Goal: Information Seeking & Learning: Learn about a topic

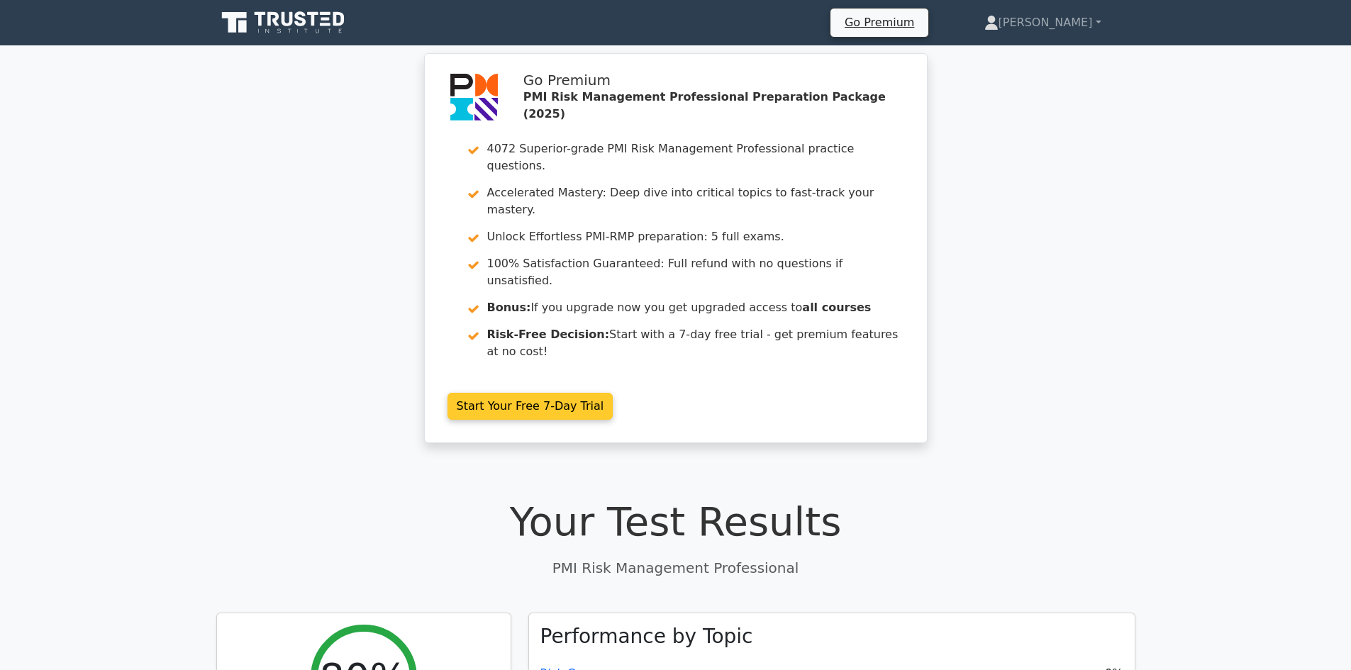
click at [614, 393] on link "Start Your Free 7-Day Trial" at bounding box center [531, 406] width 166 height 27
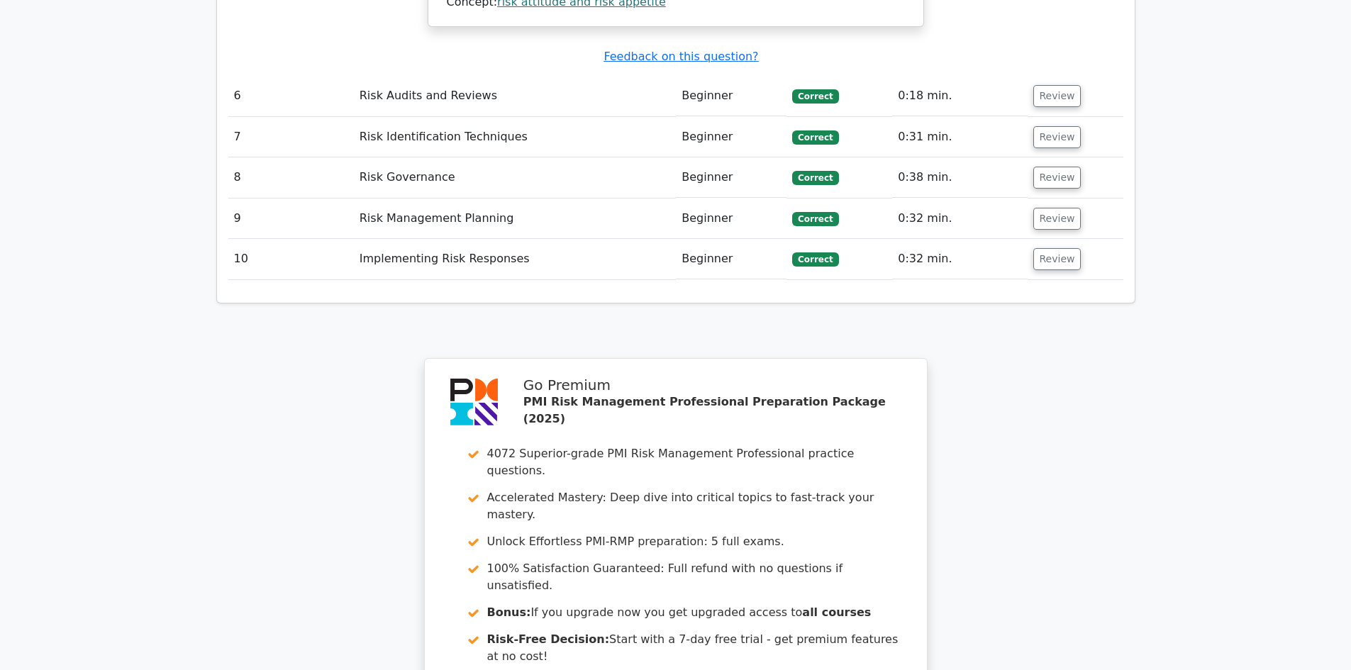
scroll to position [3858, 0]
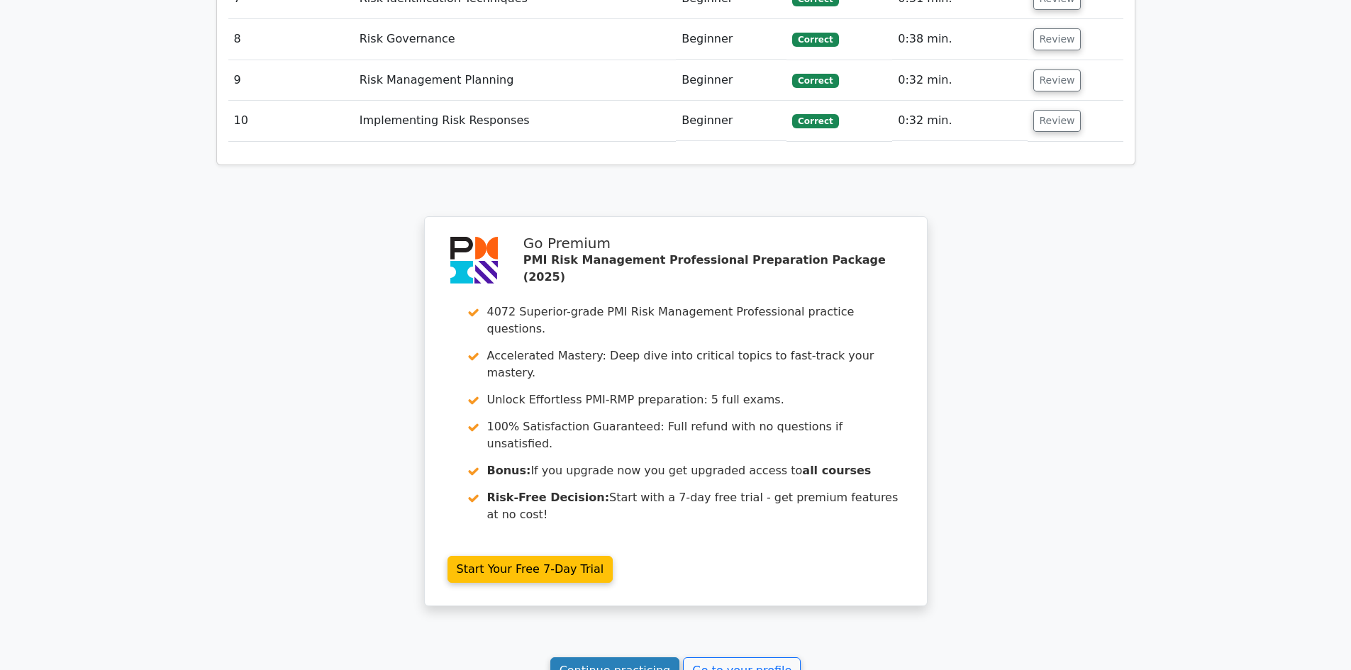
click at [653, 658] on link "Continue practicing" at bounding box center [616, 671] width 130 height 27
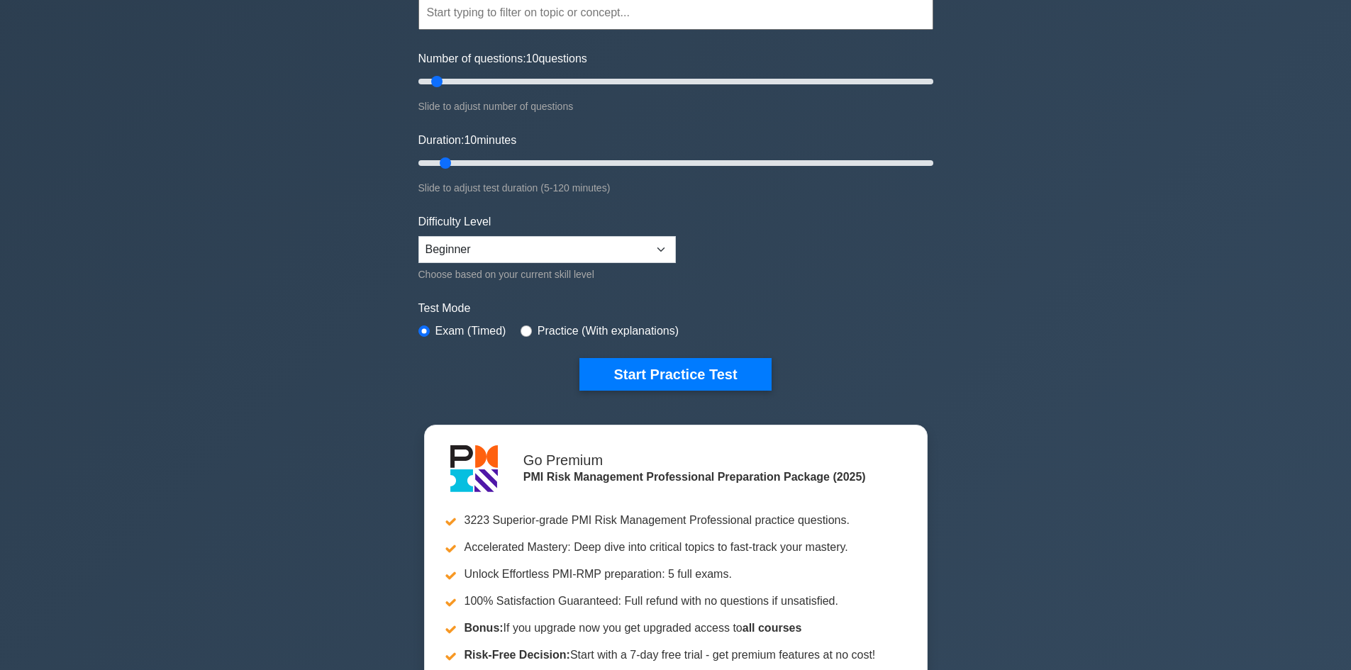
scroll to position [143, 0]
drag, startPoint x: 438, startPoint y: 77, endPoint x: 468, endPoint y: 79, distance: 29.9
type input "20"
click at [468, 79] on input "Number of questions: 20 questions" at bounding box center [676, 82] width 515 height 17
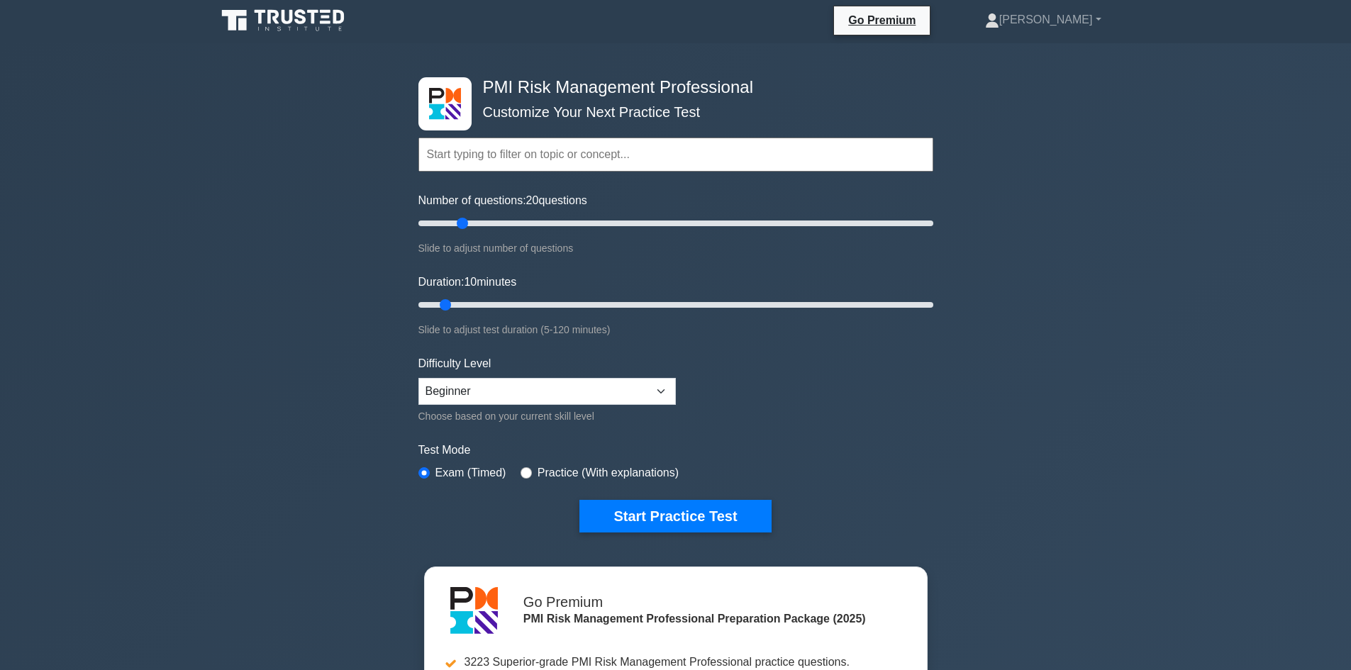
scroll to position [1, 0]
click at [635, 147] on input "text" at bounding box center [676, 155] width 515 height 34
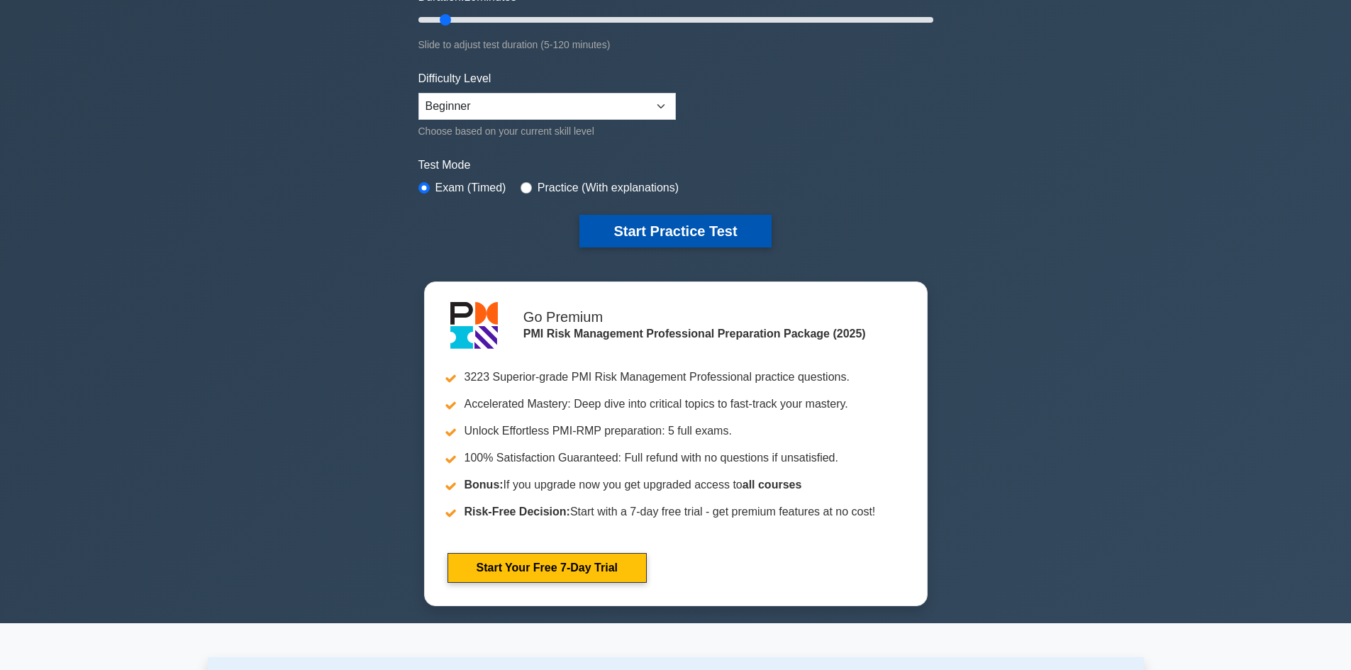
scroll to position [286, 0]
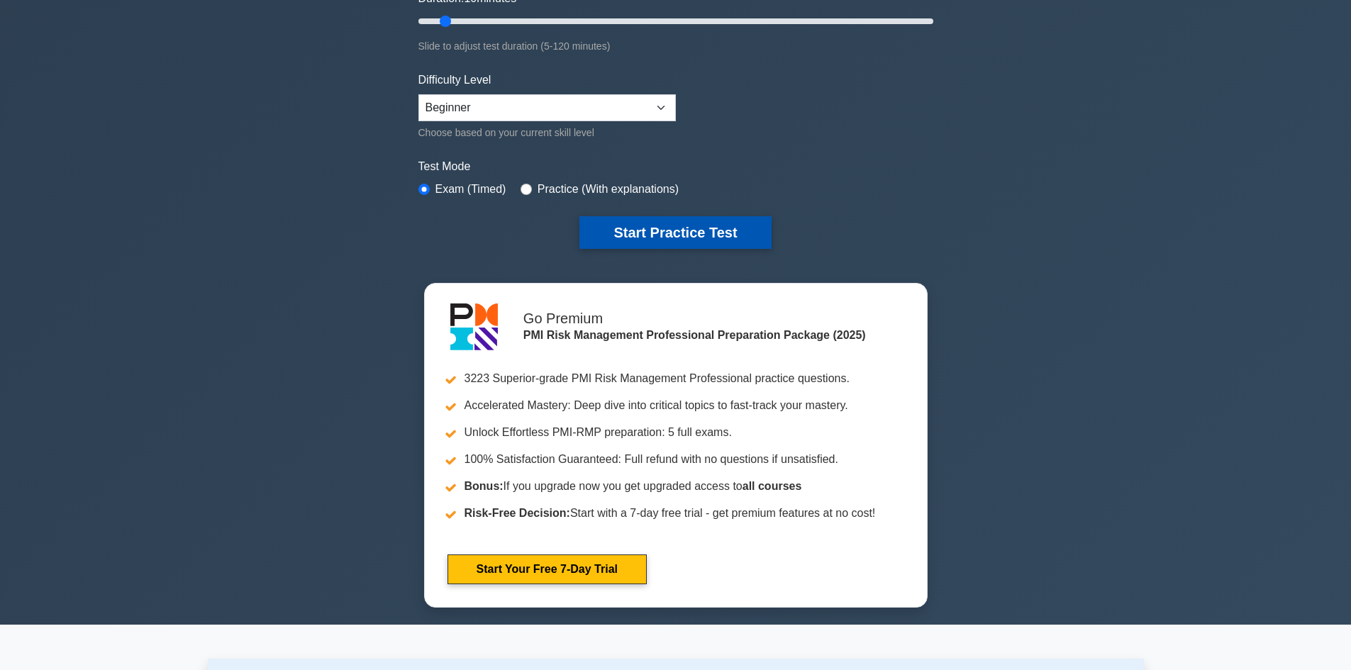
click at [677, 225] on button "Start Practice Test" at bounding box center [676, 232] width 192 height 33
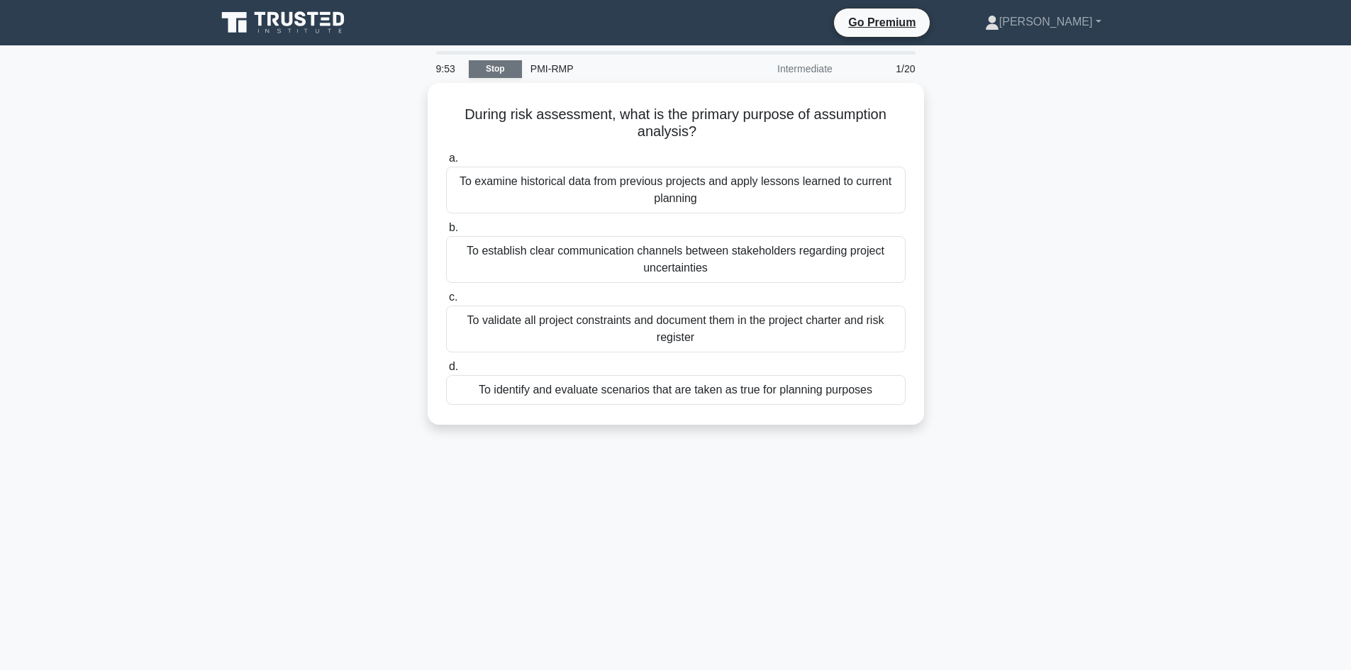
click at [500, 69] on link "Stop" at bounding box center [495, 69] width 53 height 18
